Goal: Navigation & Orientation: Find specific page/section

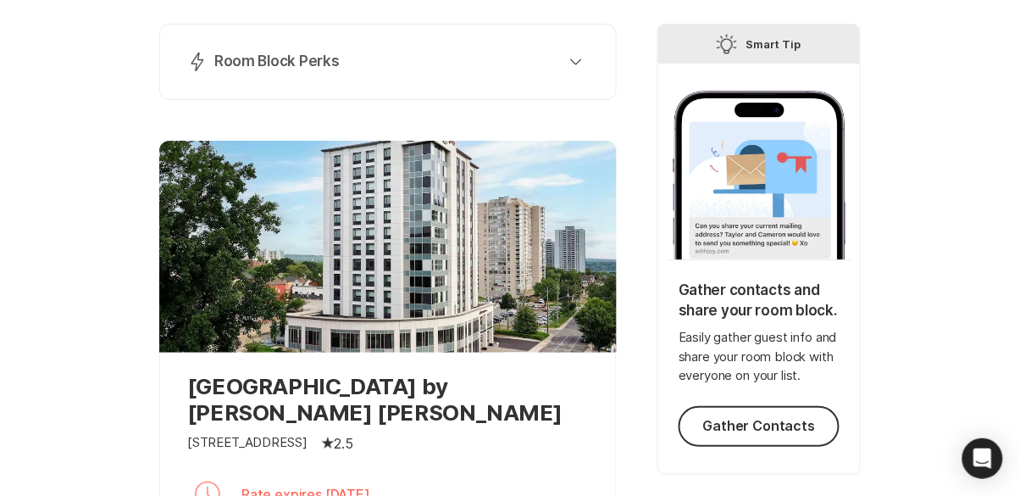
scroll to position [226, 0]
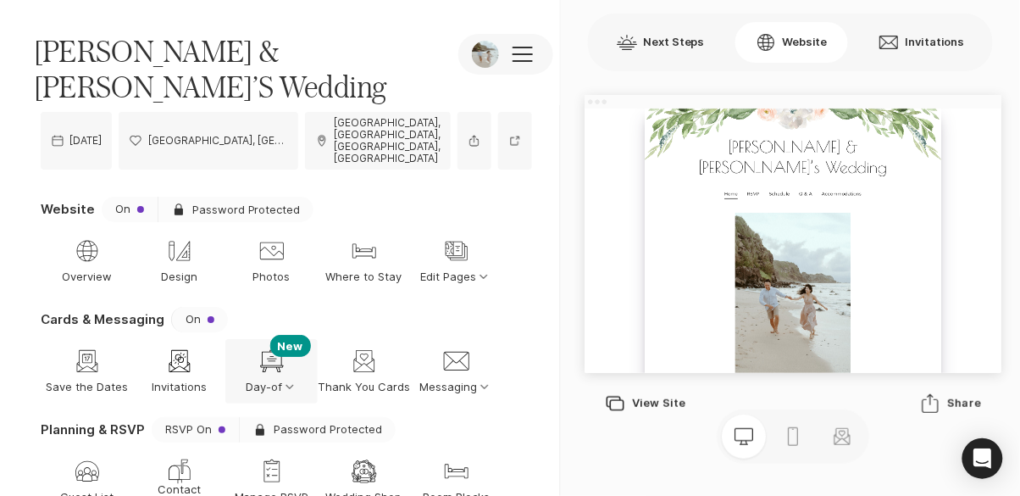
click at [286, 379] on icon "Option Select Down" at bounding box center [289, 386] width 15 height 15
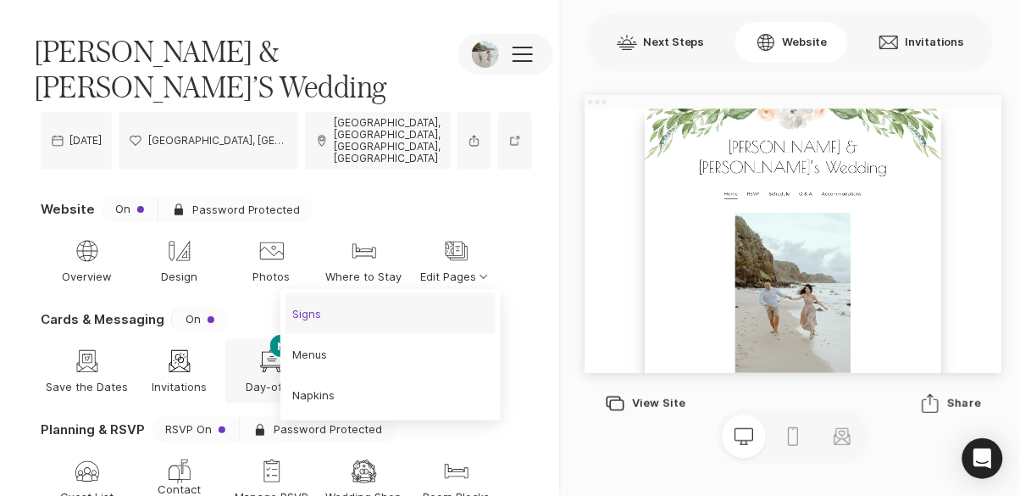
click at [375, 303] on link "Signs" at bounding box center [391, 313] width 210 height 41
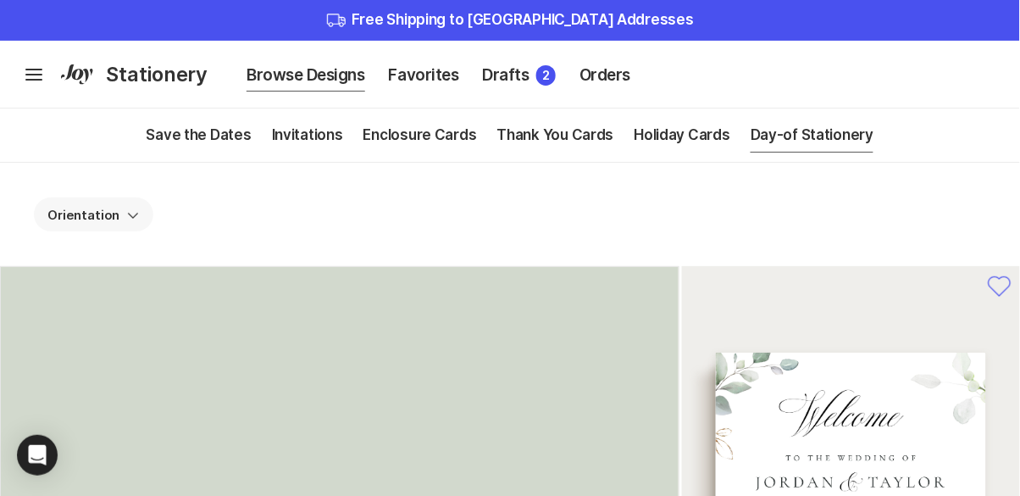
click at [126, 220] on icon "Chevron Down" at bounding box center [133, 215] width 14 height 14
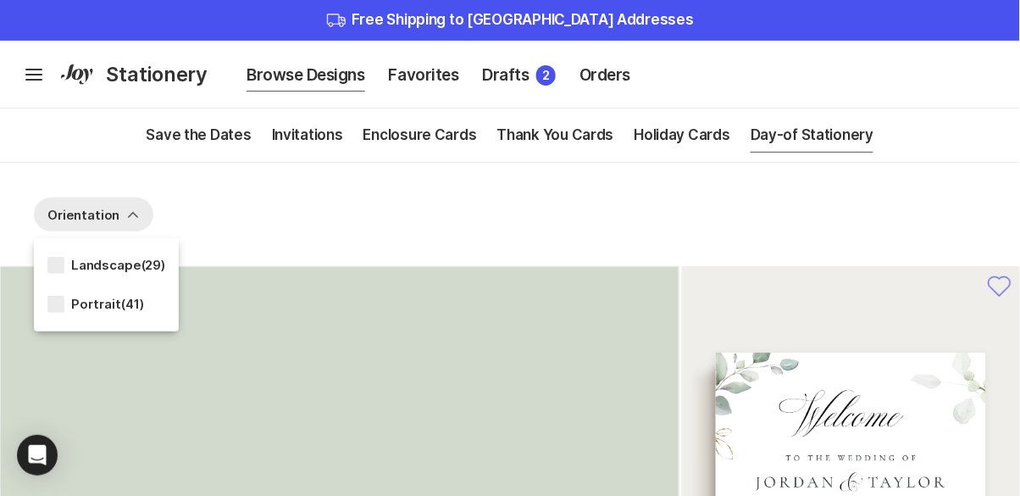
click at [344, 214] on div "Orientation Chevron Up Landscape ( 29 ) Portrait ( 41 )" at bounding box center [510, 215] width 1020 height 36
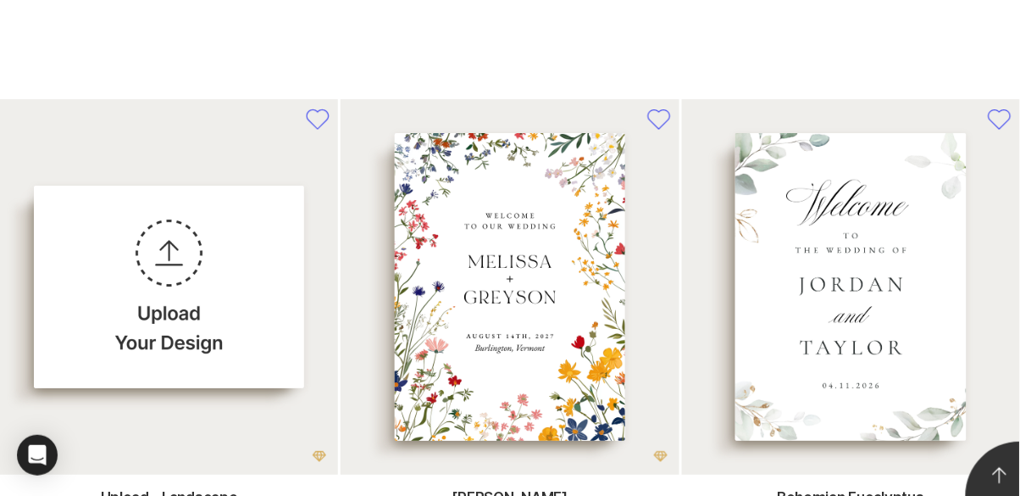
scroll to position [1313, 0]
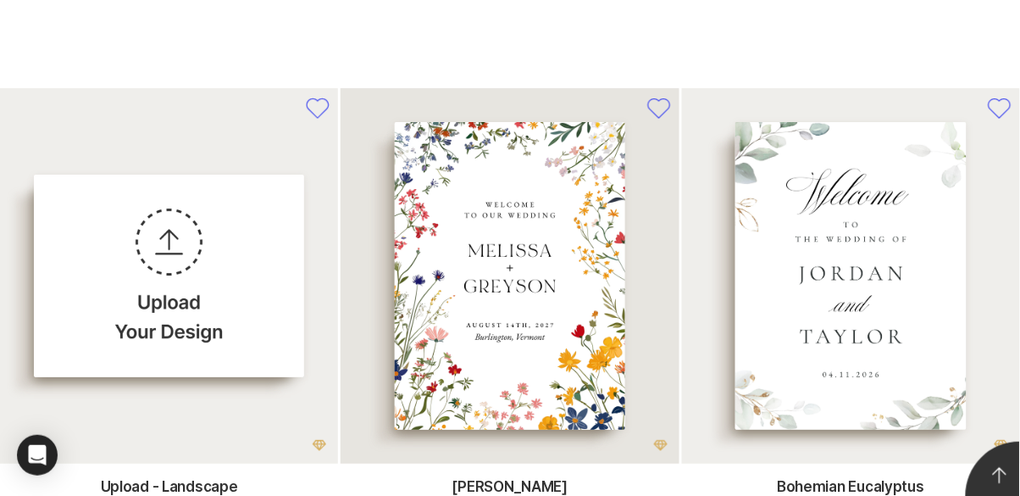
click at [581, 364] on div at bounding box center [510, 276] width 231 height 308
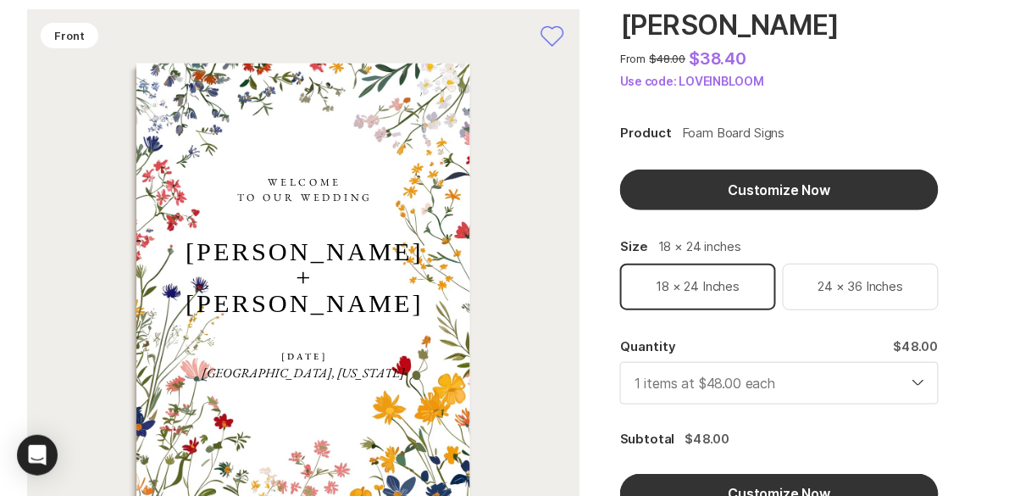
scroll to position [102, 0]
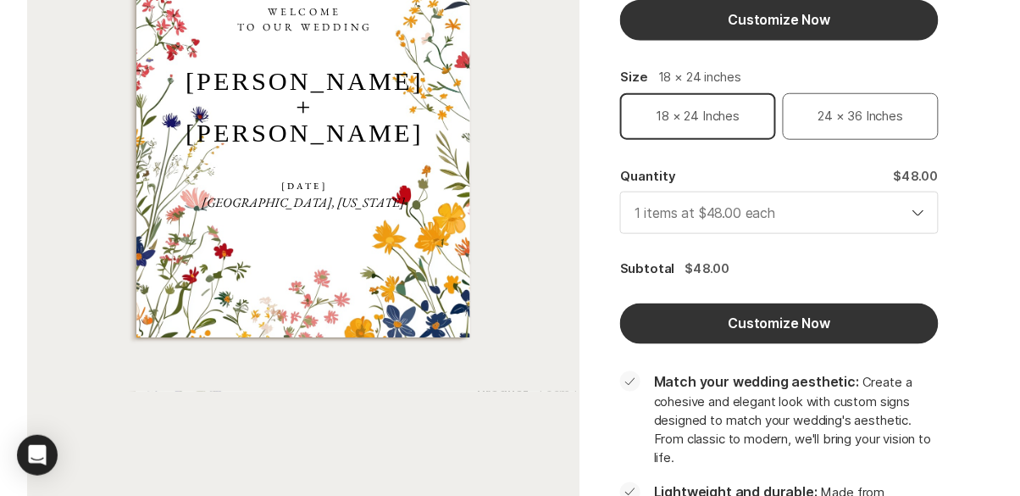
click at [890, 130] on div "24 × 36 inches" at bounding box center [861, 116] width 144 height 35
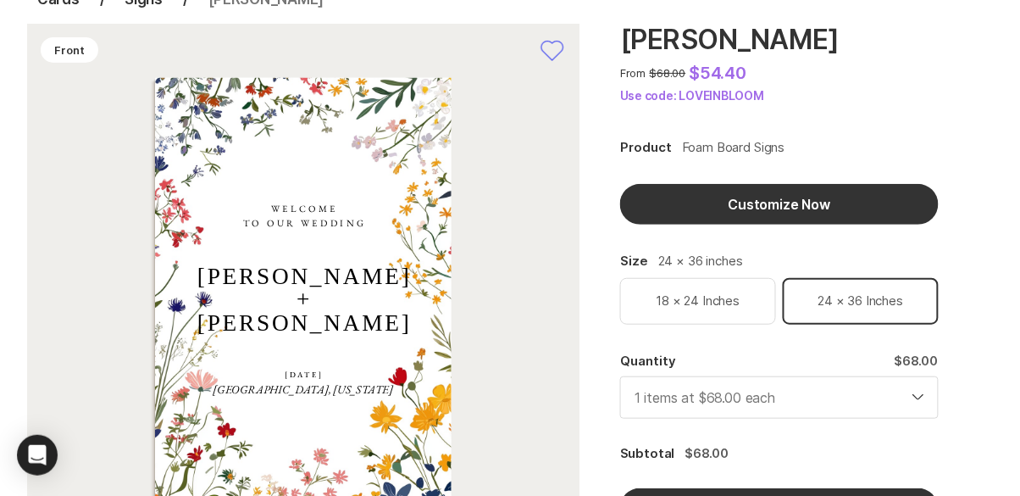
scroll to position [86, 0]
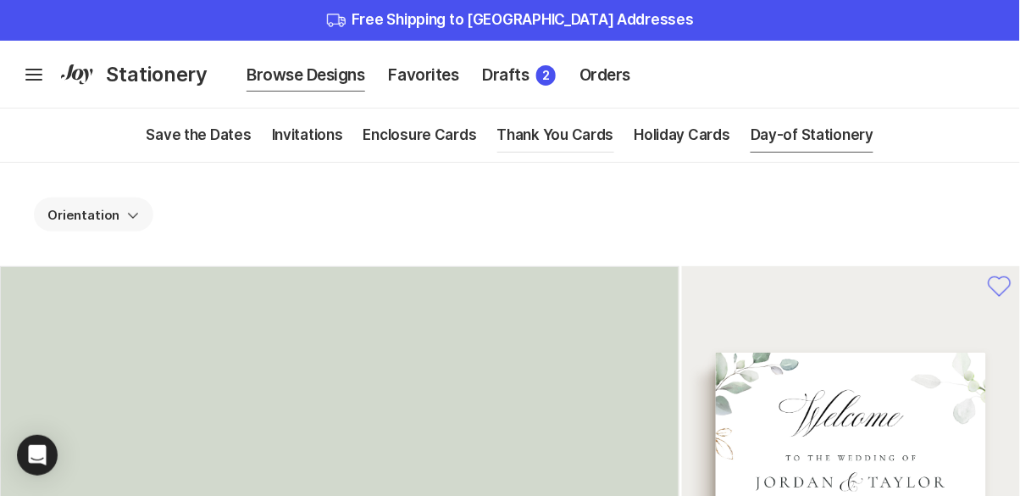
click at [568, 136] on link "Thank You Cards" at bounding box center [555, 134] width 117 height 53
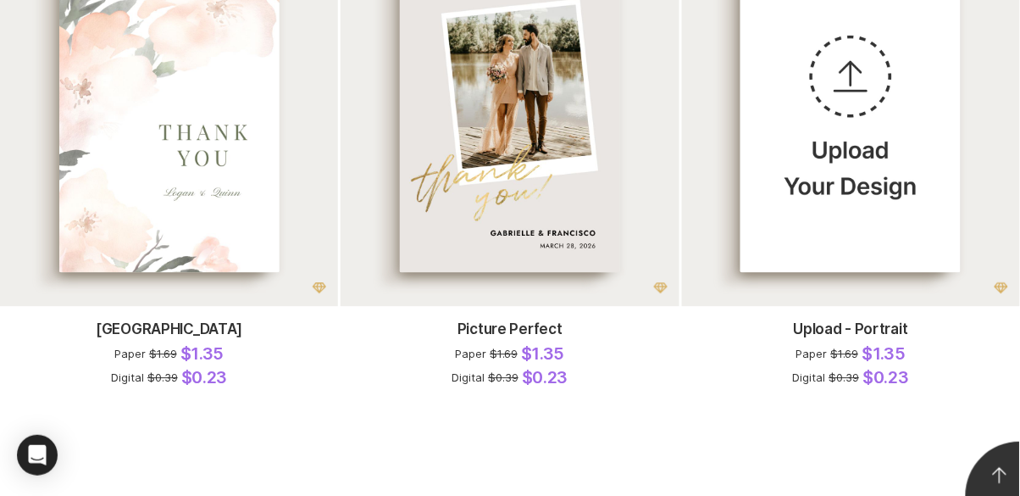
scroll to position [906, 0]
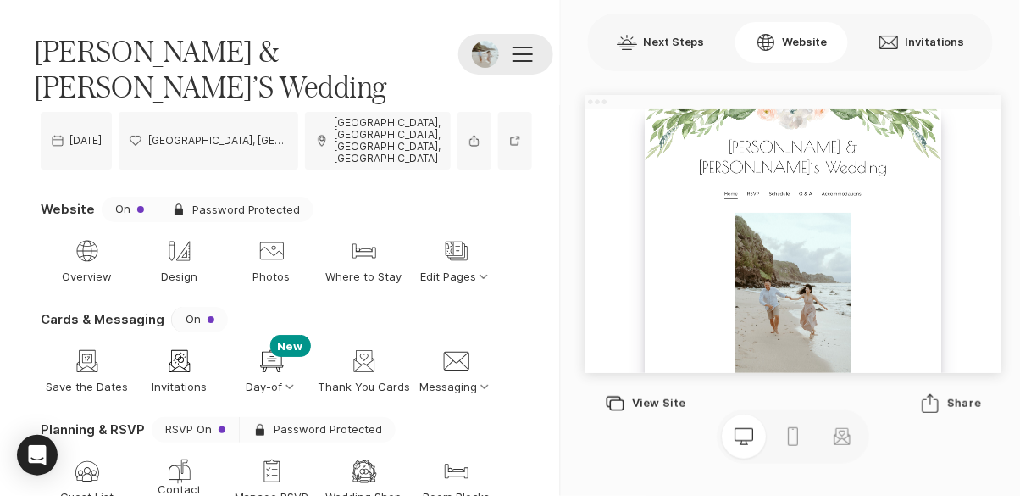
click at [528, 53] on button at bounding box center [505, 54] width 95 height 41
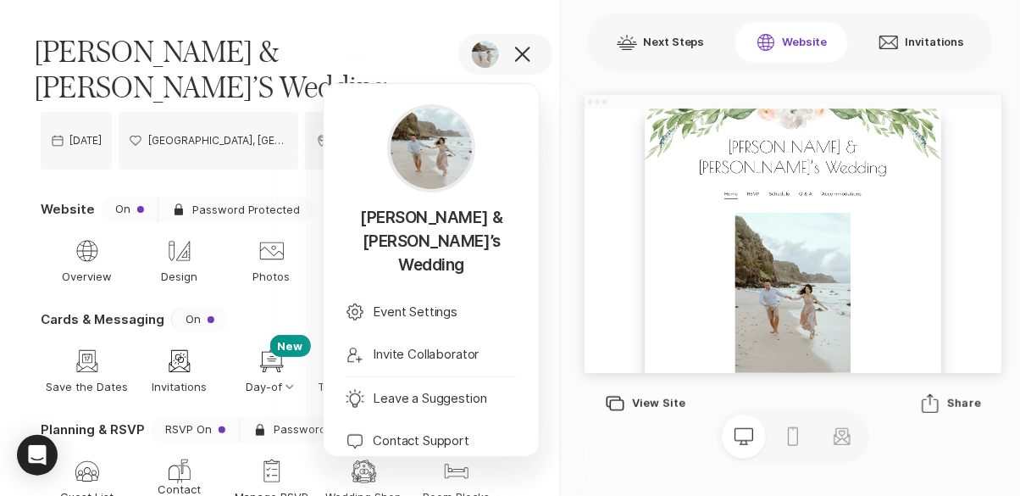
click at [810, 44] on button "Website" at bounding box center [791, 42] width 113 height 41
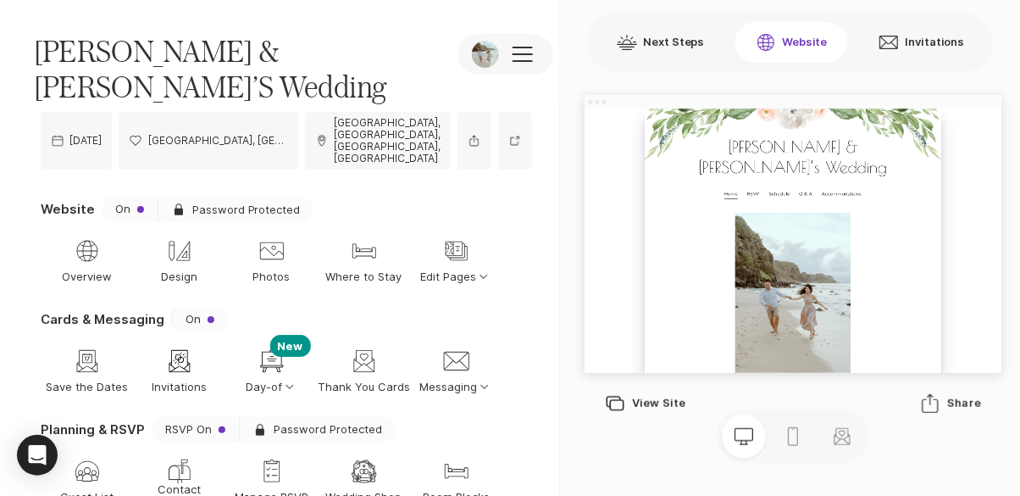
click at [788, 47] on button "Website" at bounding box center [791, 42] width 113 height 41
click at [513, 55] on div at bounding box center [523, 54] width 20 height 15
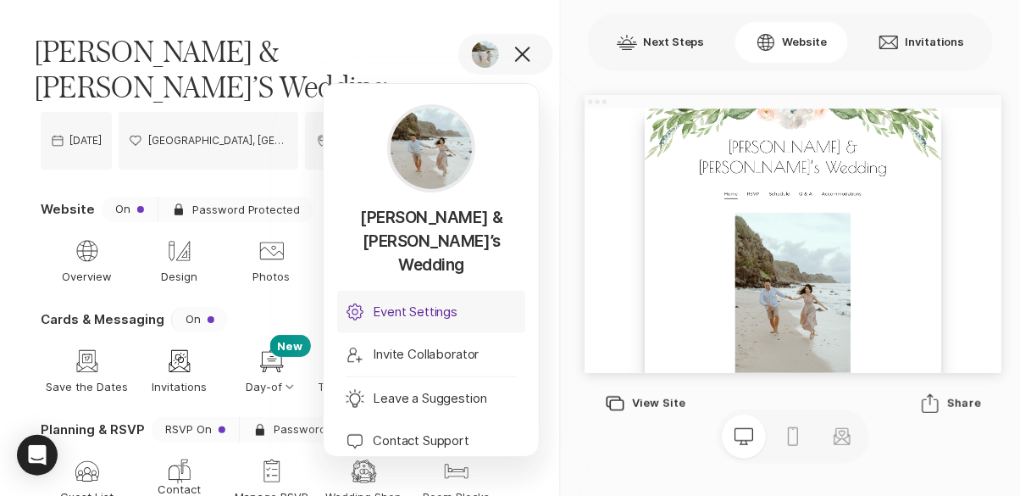
click at [445, 302] on p "Event Settings" at bounding box center [415, 311] width 85 height 19
